Goal: Go to known website: Access a specific website the user already knows

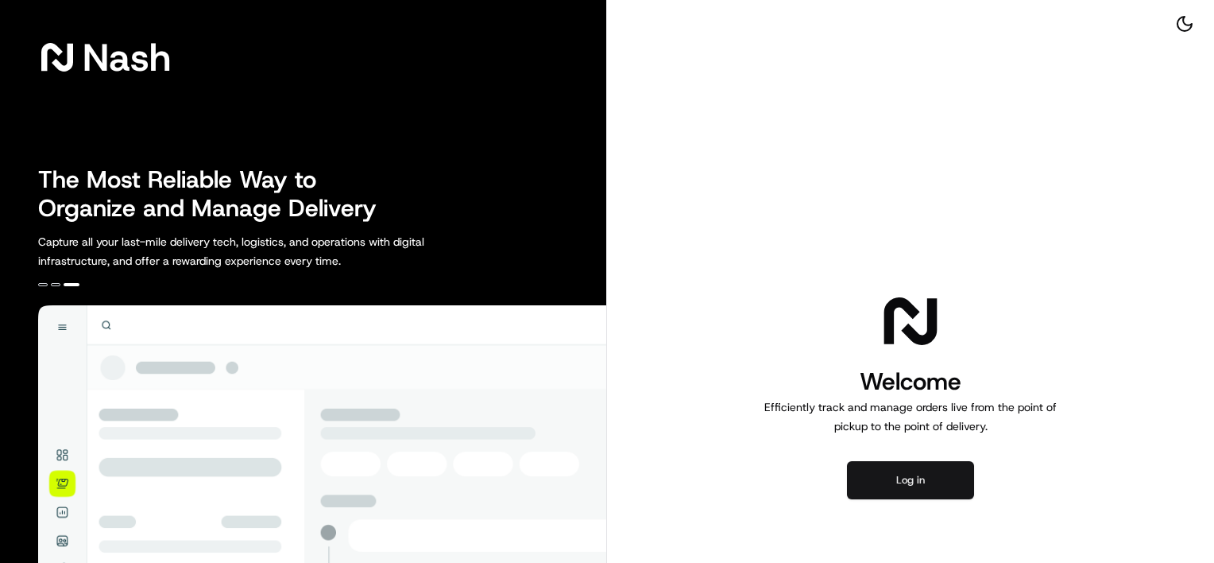
click at [929, 484] on button "Log in" at bounding box center [910, 480] width 127 height 38
